Goal: Task Accomplishment & Management: Complete application form

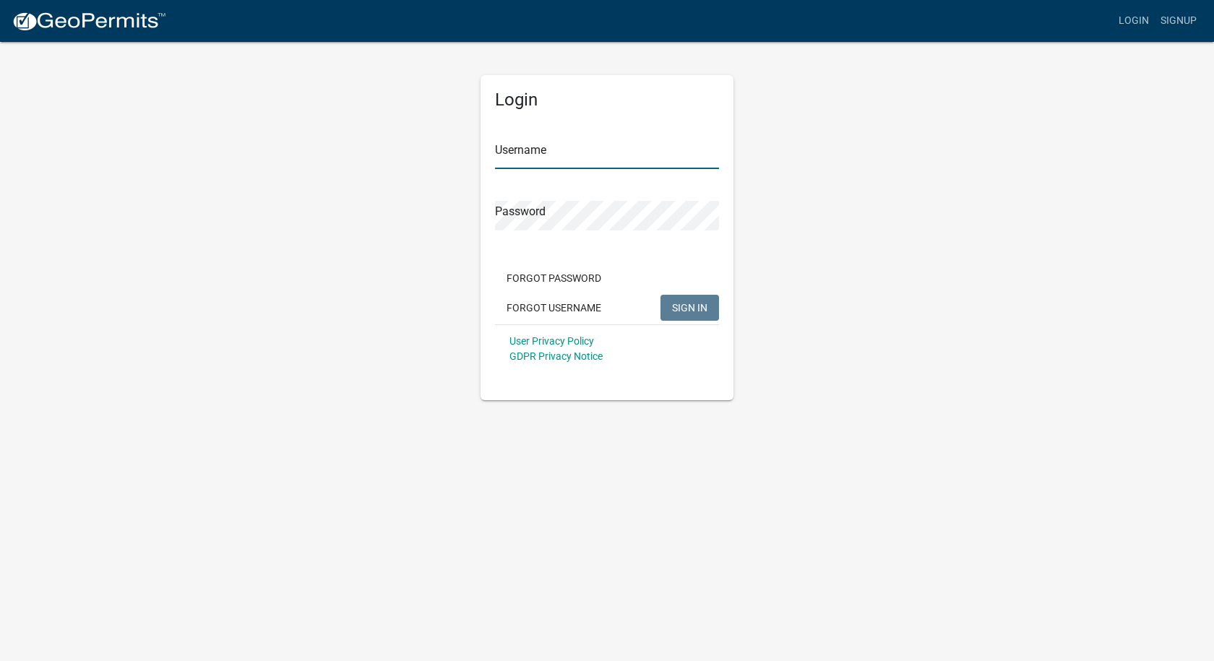
click at [535, 152] on input "Username" at bounding box center [607, 154] width 224 height 30
type input "cliffordsigns"
click at [686, 313] on span "SIGN IN" at bounding box center [689, 307] width 35 height 12
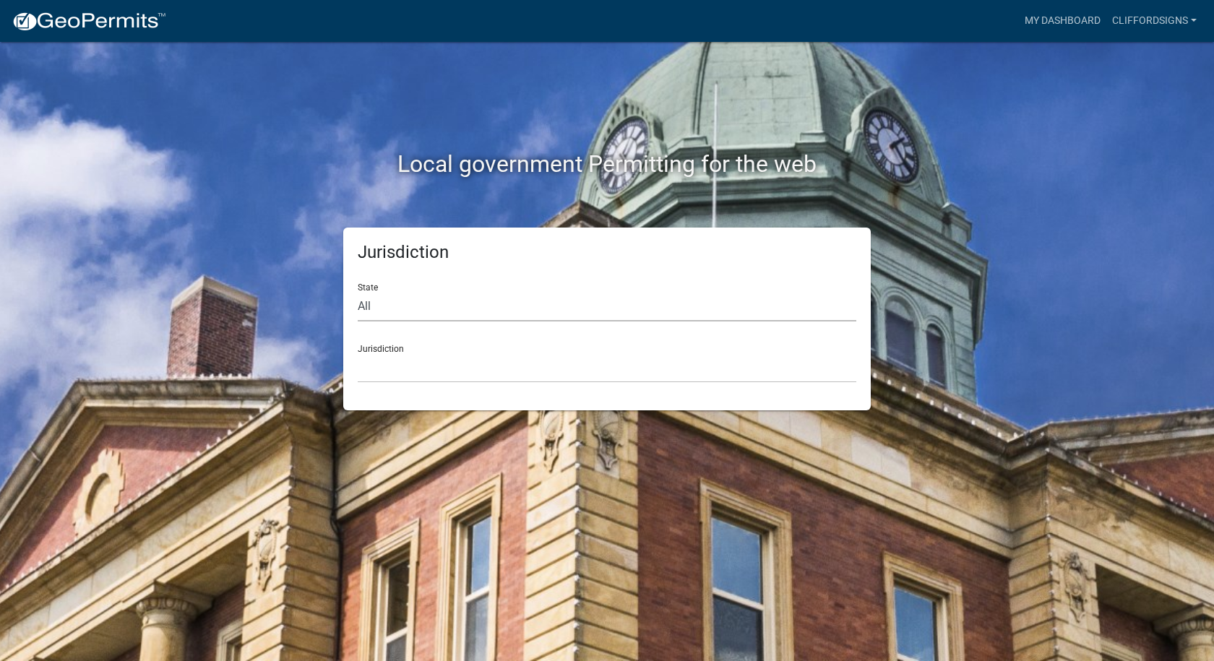
click at [373, 312] on select "All [US_STATE] [US_STATE] [US_STATE] [US_STATE] [US_STATE] [US_STATE] [US_STATE…" at bounding box center [607, 307] width 498 height 30
select select "[US_STATE]"
click at [358, 292] on select "All [US_STATE] [US_STATE] [US_STATE] [US_STATE] [US_STATE] [US_STATE] [US_STATE…" at bounding box center [607, 307] width 498 height 30
click at [394, 371] on select "City of [GEOGRAPHIC_DATA], [US_STATE] City of [GEOGRAPHIC_DATA], [US_STATE] Cit…" at bounding box center [607, 368] width 498 height 30
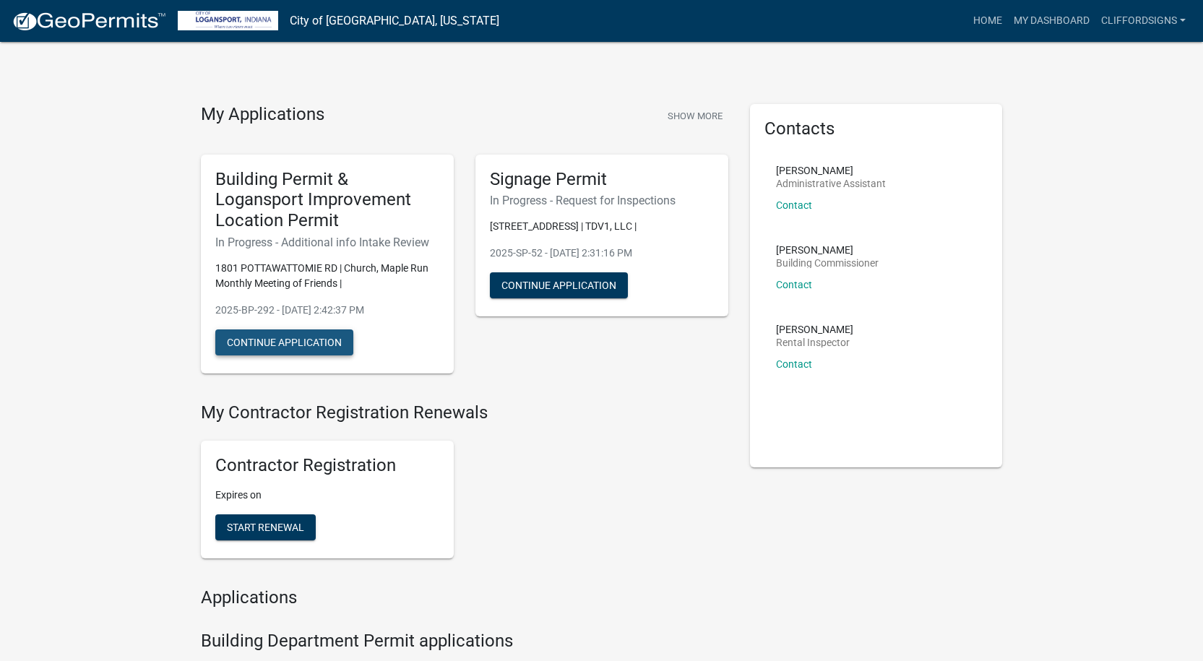
click at [297, 338] on button "Continue Application" at bounding box center [284, 342] width 138 height 26
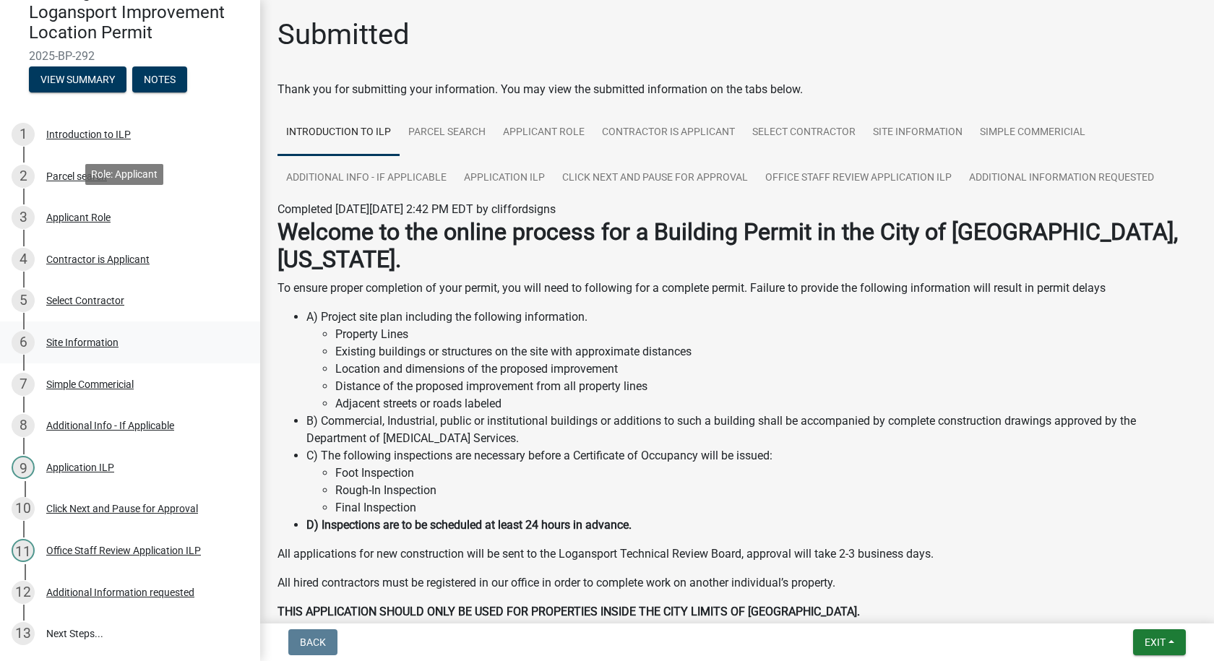
scroll to position [215, 0]
